Goal: Find specific page/section: Find specific page/section

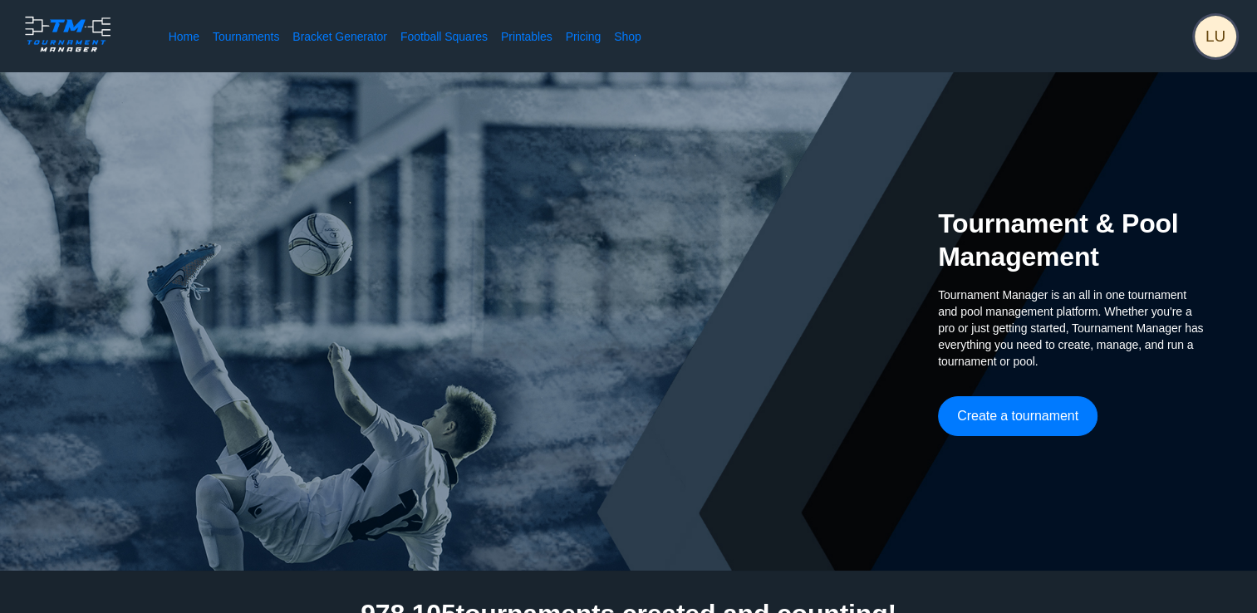
click at [1232, 35] on span "LU" at bounding box center [1216, 37] width 42 height 42
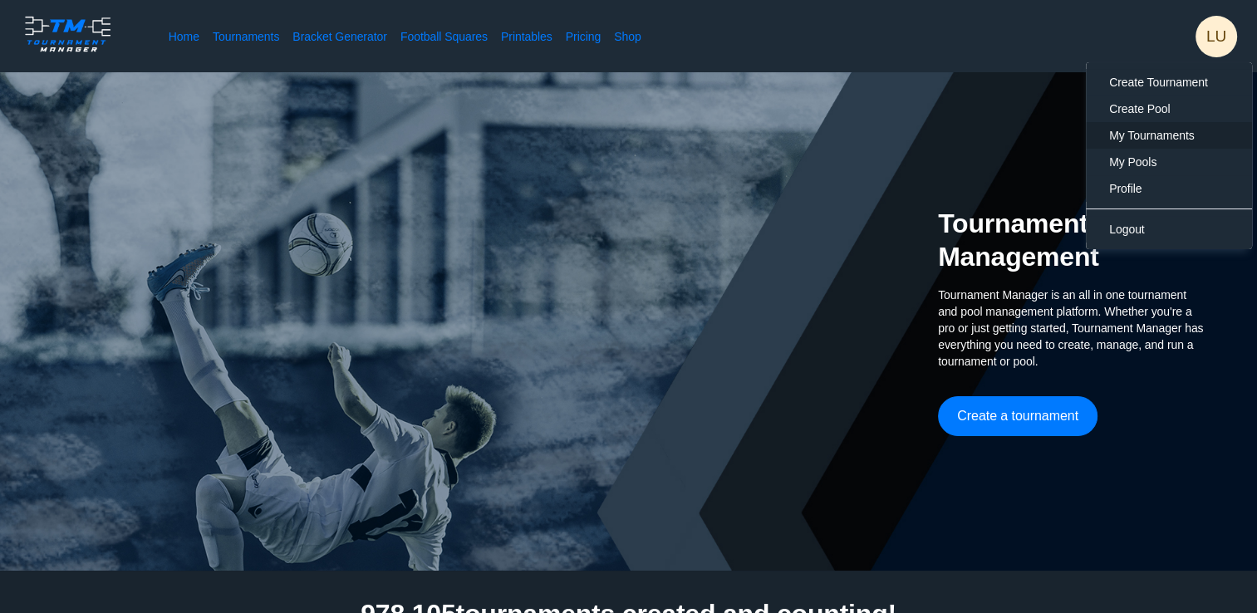
click at [1157, 134] on span "My Tournaments" at bounding box center [1152, 135] width 86 height 13
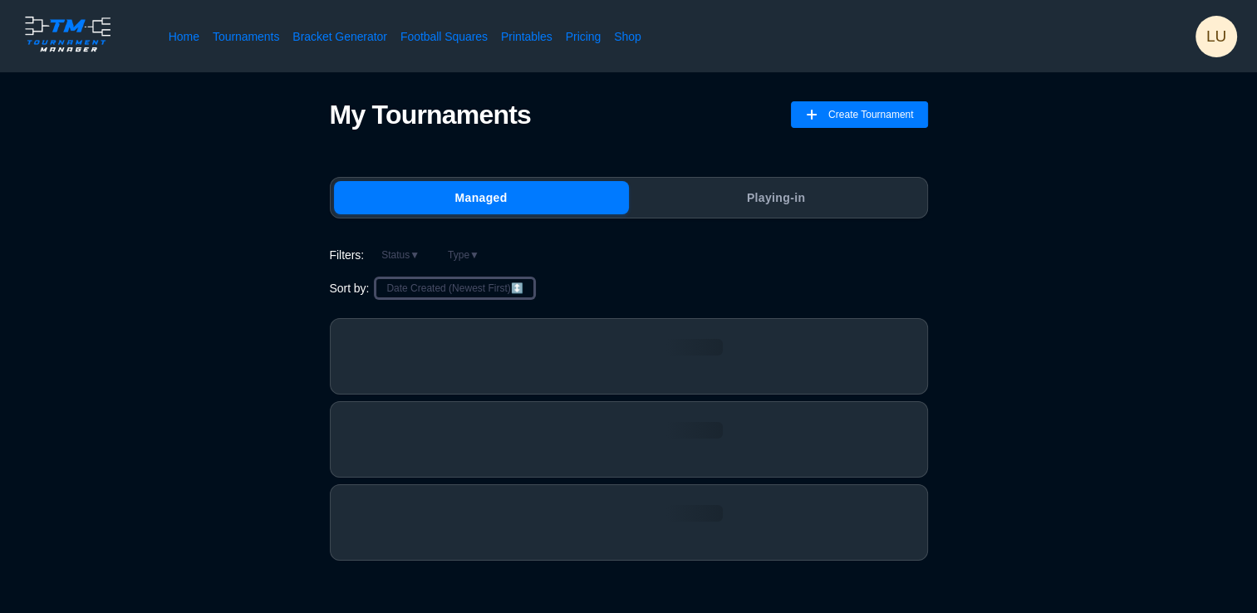
click at [428, 287] on button "Date Created (Newest First) ↕️" at bounding box center [454, 288] width 158 height 20
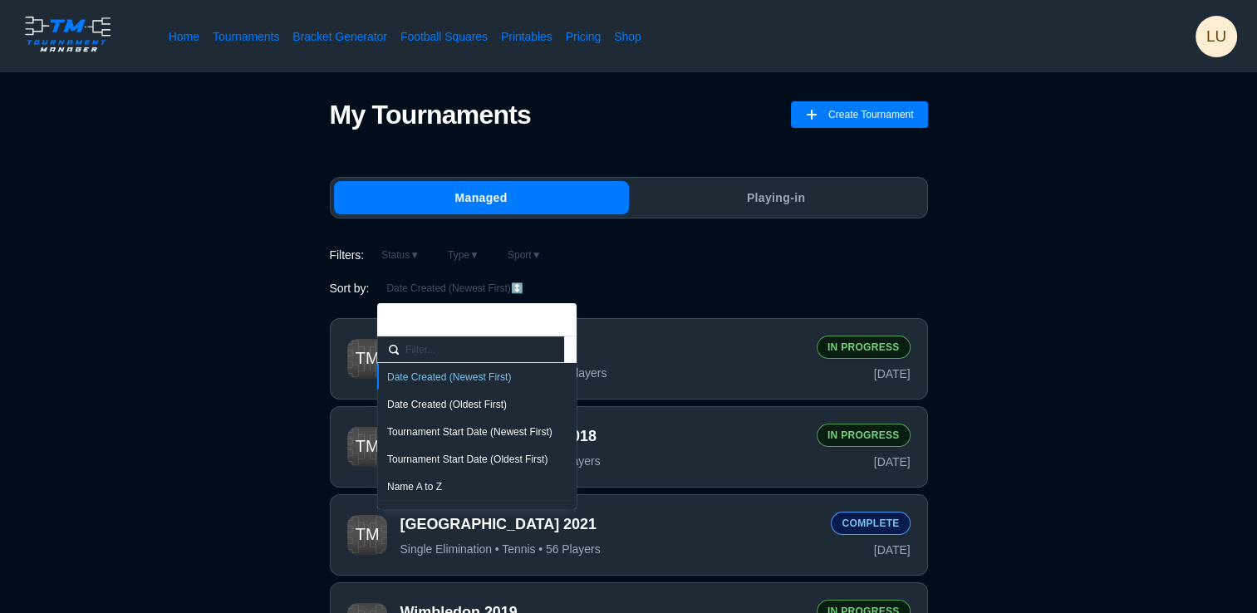
click at [432, 487] on div "Name A to Z" at bounding box center [476, 486] width 179 height 13
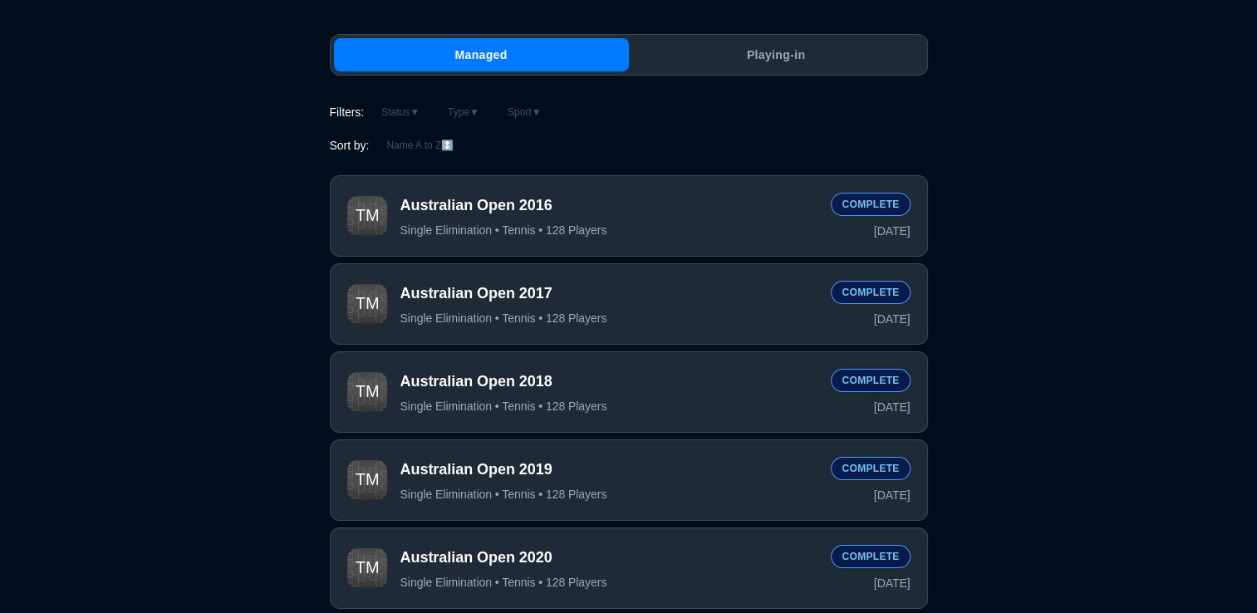
scroll to position [249, 0]
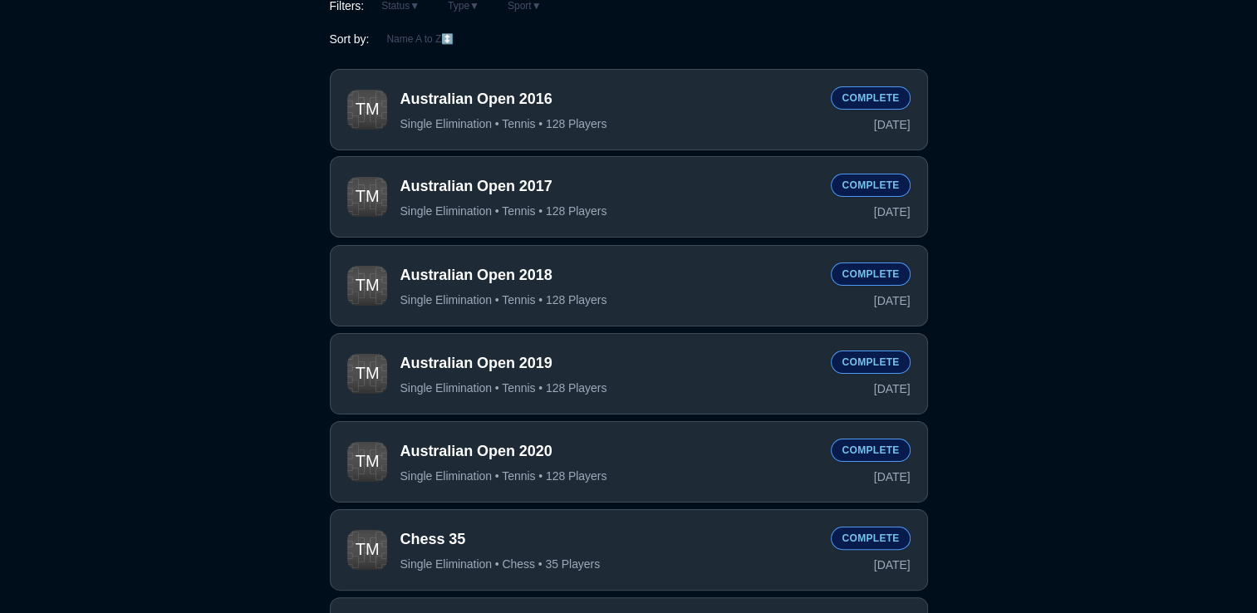
click at [706, 184] on span "Australian Open 2017" at bounding box center [609, 186] width 418 height 21
